Goal: Task Accomplishment & Management: Use online tool/utility

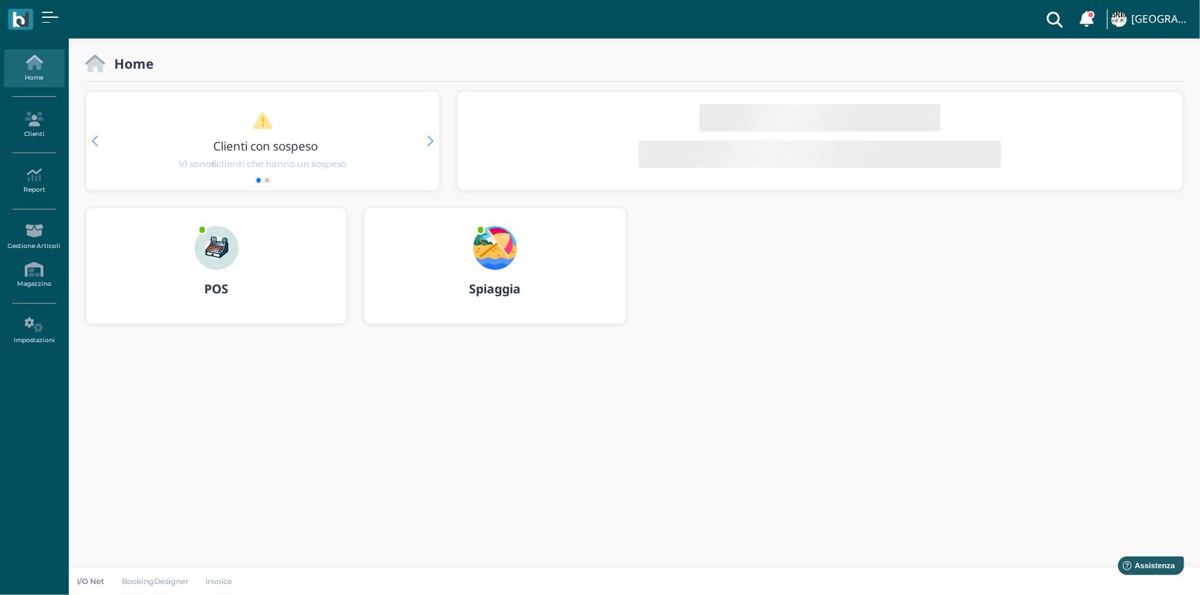
click at [487, 289] on b "Spiaggia" at bounding box center [495, 288] width 52 height 16
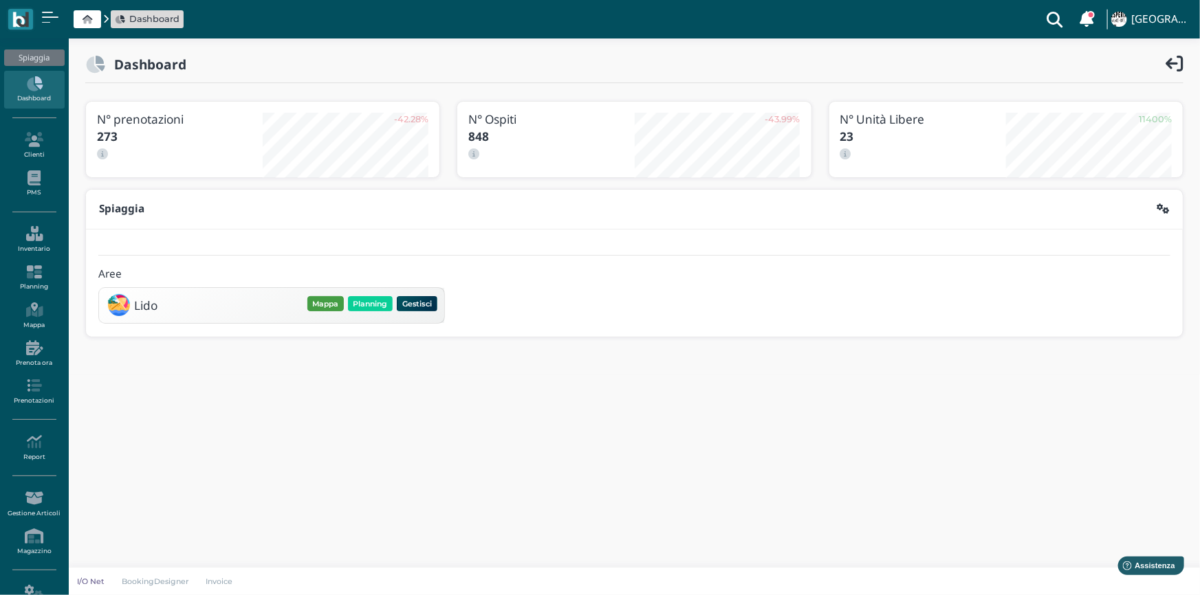
click at [329, 304] on button "Mappa" at bounding box center [325, 303] width 36 height 15
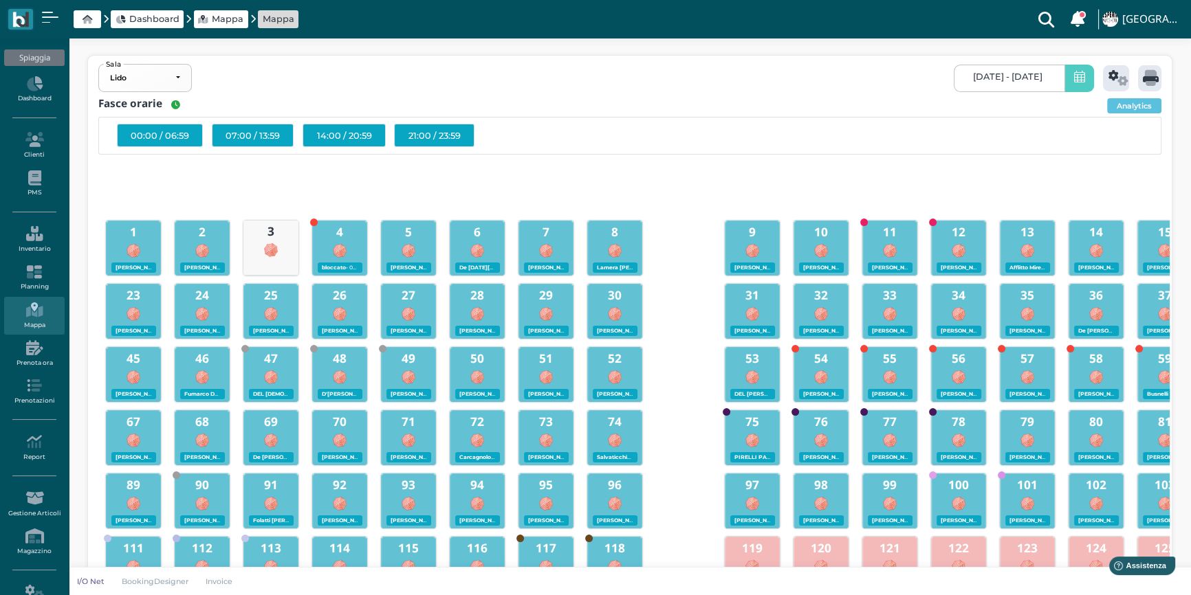
click at [1074, 82] on icon at bounding box center [1079, 78] width 11 height 14
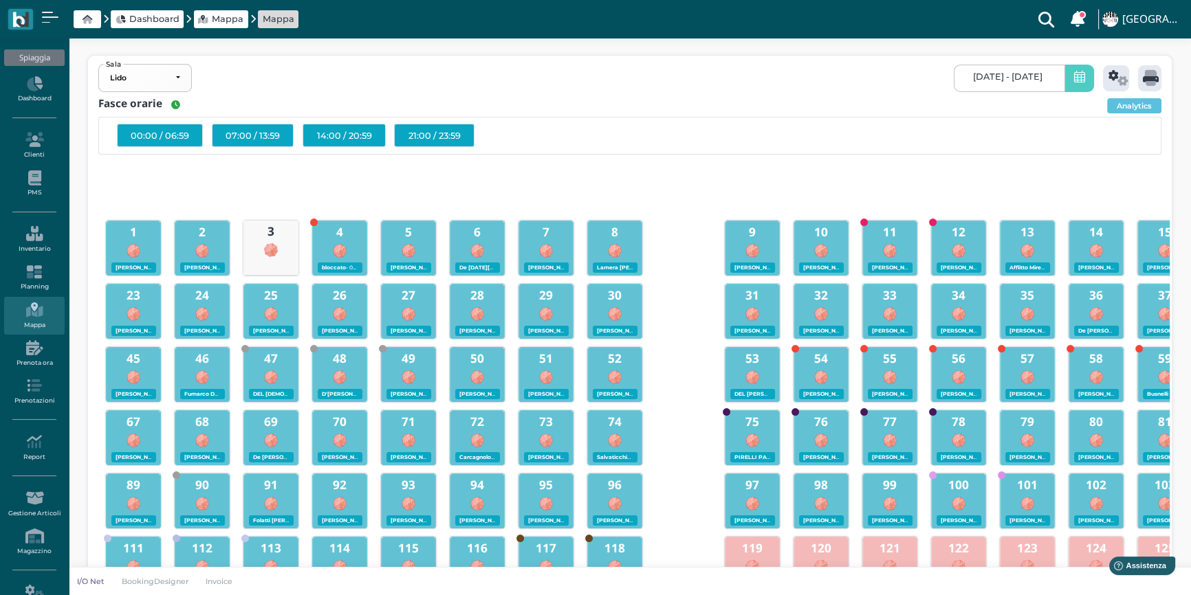
click at [1076, 82] on icon at bounding box center [1079, 78] width 11 height 14
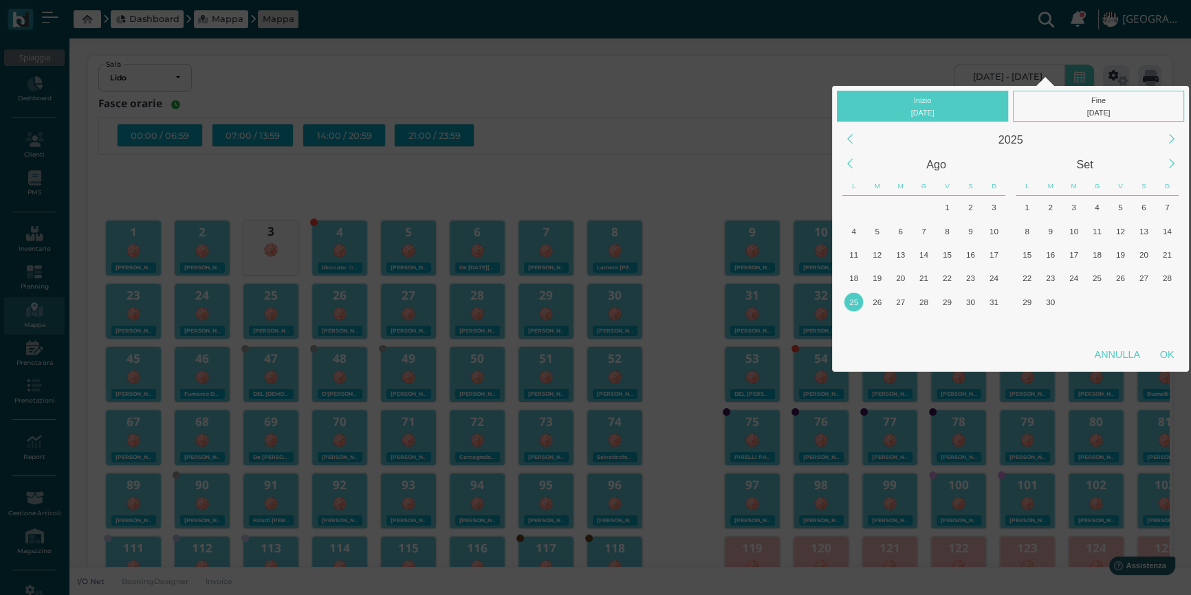
click at [853, 300] on div "25" at bounding box center [853, 302] width 19 height 19
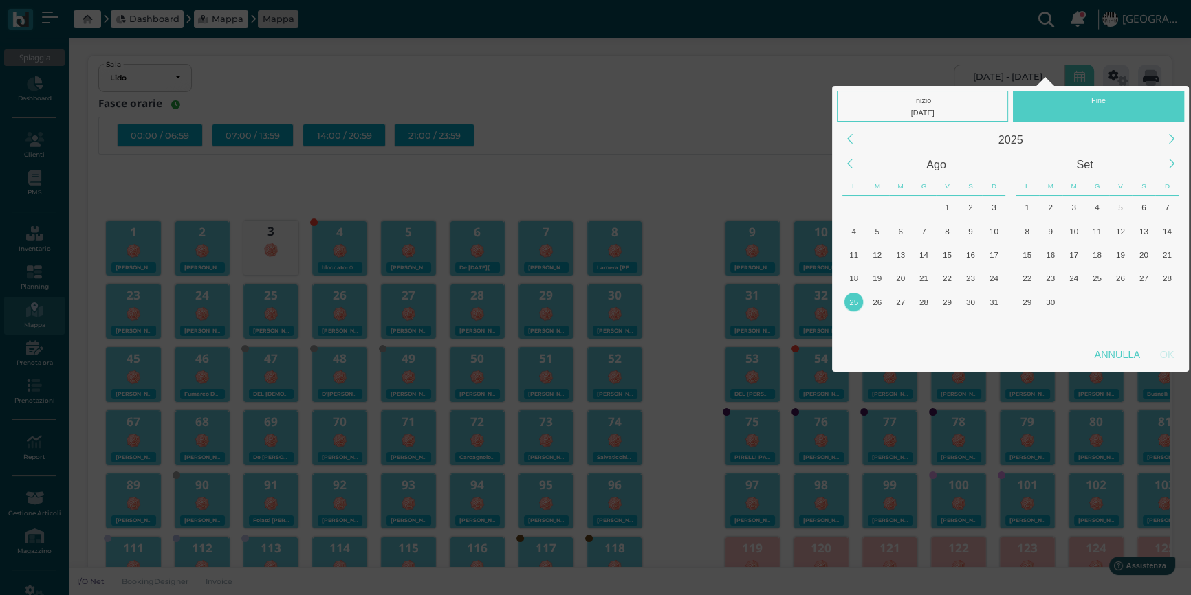
click at [853, 300] on div "25" at bounding box center [853, 302] width 19 height 19
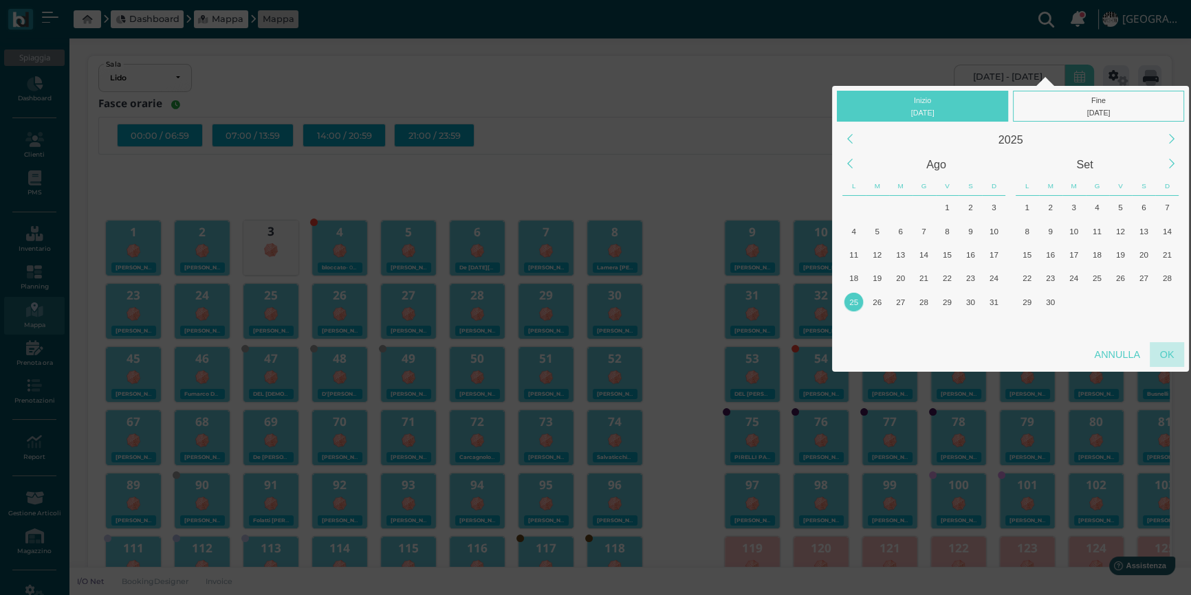
click at [1160, 352] on div "OK" at bounding box center [1166, 354] width 34 height 25
type input "25/08/2025 - 25/08/2025"
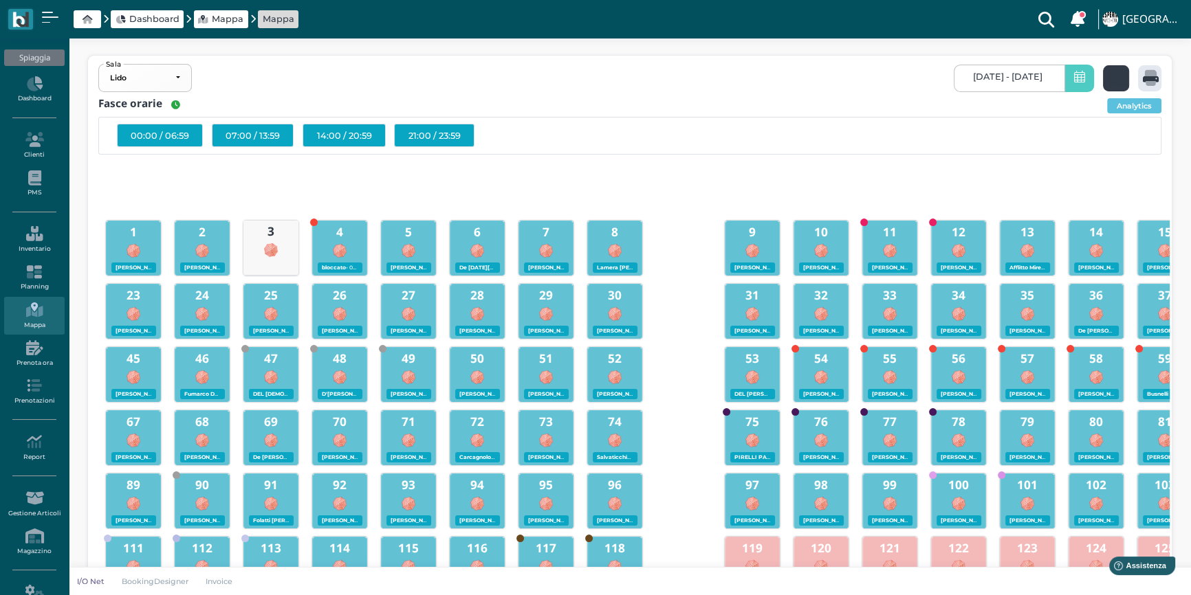
click at [1111, 82] on icon at bounding box center [1118, 78] width 20 height 16
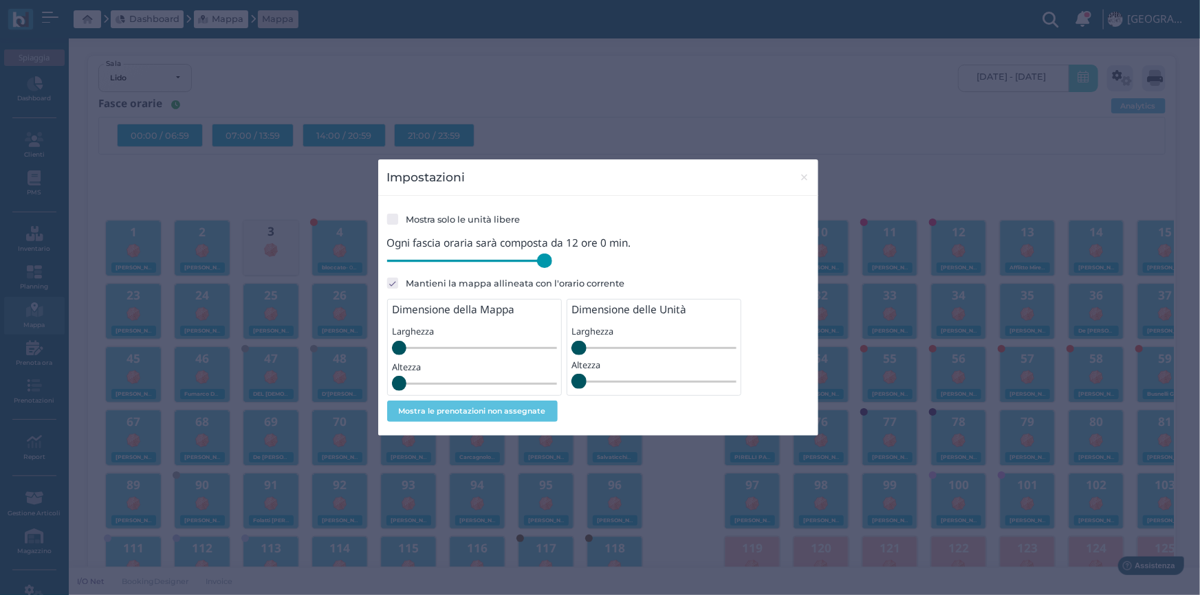
drag, startPoint x: 478, startPoint y: 265, endPoint x: 565, endPoint y: 276, distance: 87.3
type input "720"
click at [552, 269] on input "range" at bounding box center [469, 261] width 165 height 15
click at [800, 179] on span "×" at bounding box center [804, 177] width 10 height 18
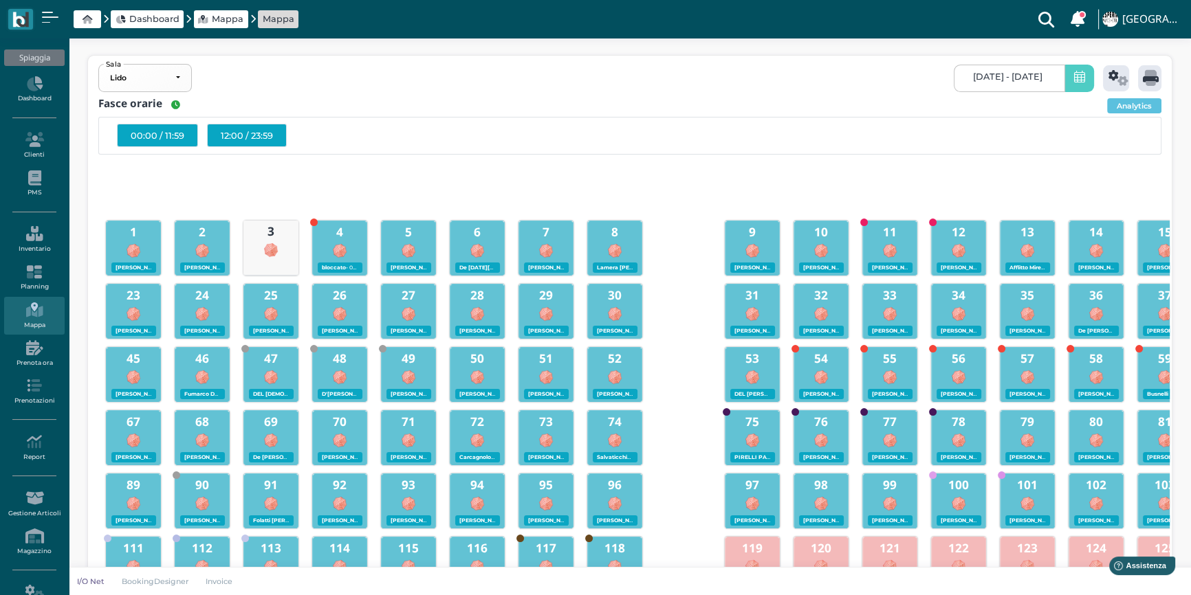
click at [249, 137] on div "12:00 / 23:59" at bounding box center [247, 135] width 80 height 23
click at [249, 129] on div "12:00 / 23:59" at bounding box center [247, 135] width 80 height 23
click at [1142, 77] on icon at bounding box center [1150, 78] width 16 height 16
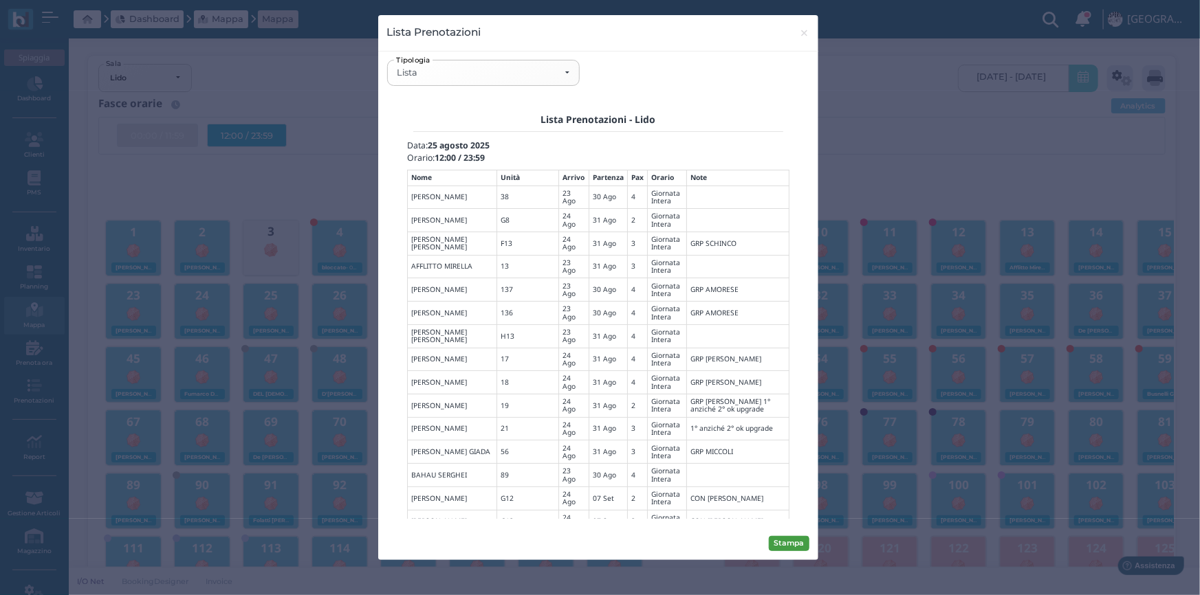
click at [789, 546] on button "Stampa" at bounding box center [789, 543] width 41 height 15
click at [796, 545] on button "Stampa" at bounding box center [789, 543] width 41 height 15
click at [567, 73] on div "Lista" at bounding box center [483, 72] width 173 height 11
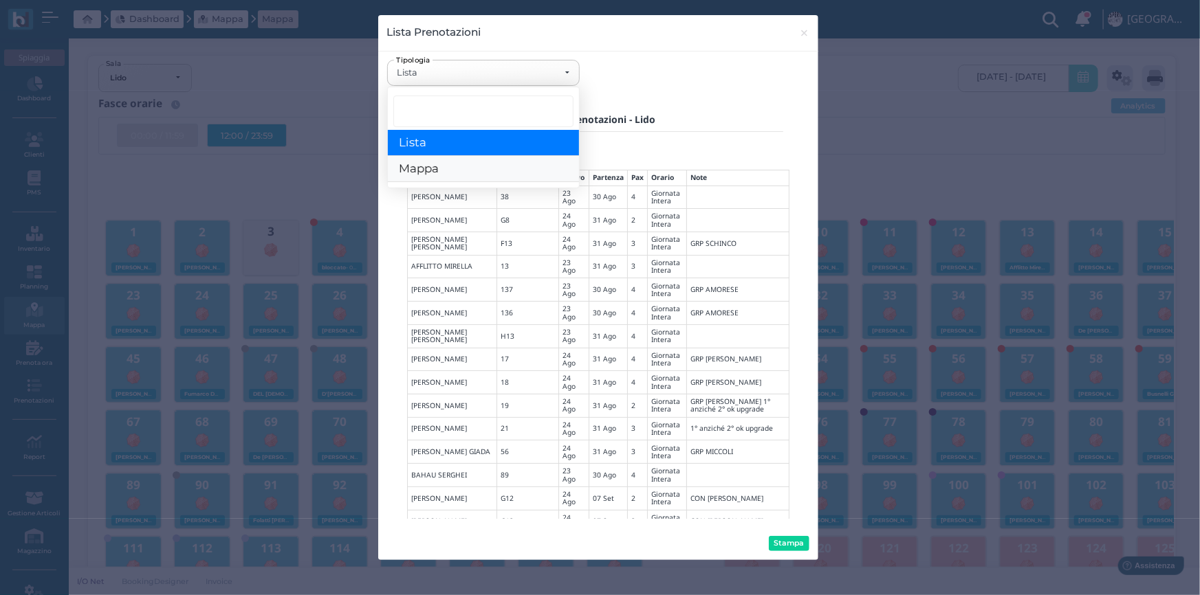
click at [412, 169] on span "Mappa" at bounding box center [419, 169] width 40 height 14
select select "map"
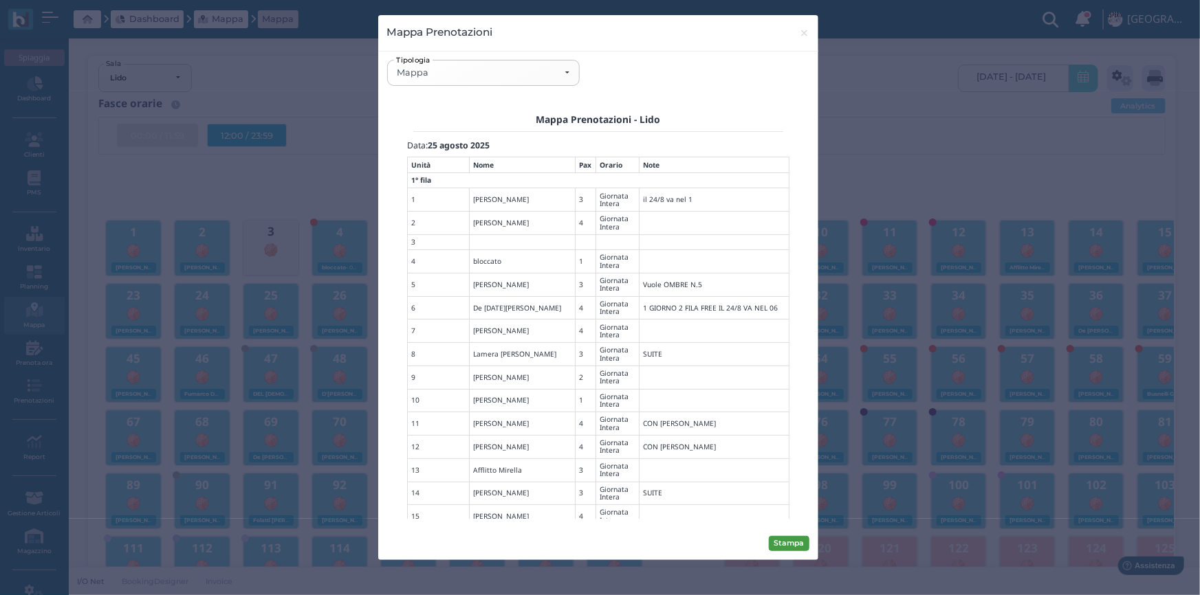
click at [783, 536] on button "Stampa" at bounding box center [789, 543] width 41 height 15
click at [788, 541] on button "Stampa" at bounding box center [789, 543] width 41 height 15
click at [799, 34] on span "×" at bounding box center [804, 33] width 10 height 18
